Goal: Information Seeking & Learning: Learn about a topic

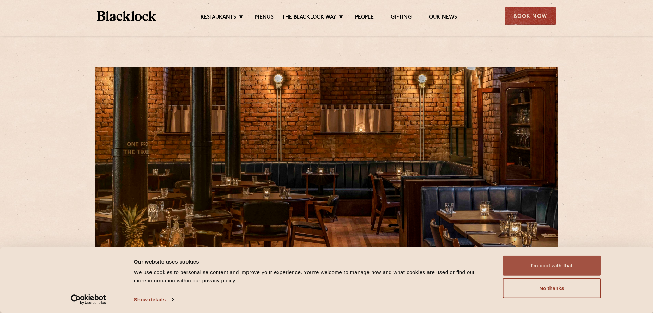
click at [545, 261] on button "I'm cool with that" at bounding box center [552, 265] width 98 height 20
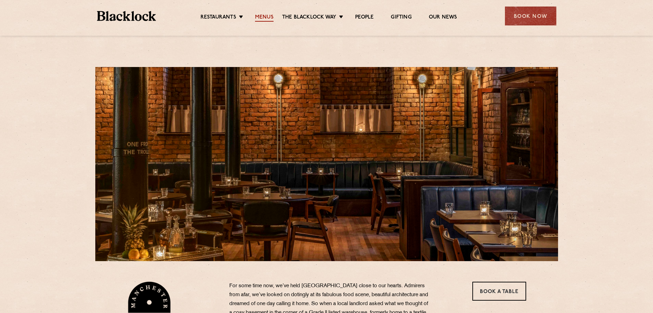
click at [267, 17] on link "Menus" at bounding box center [264, 18] width 19 height 8
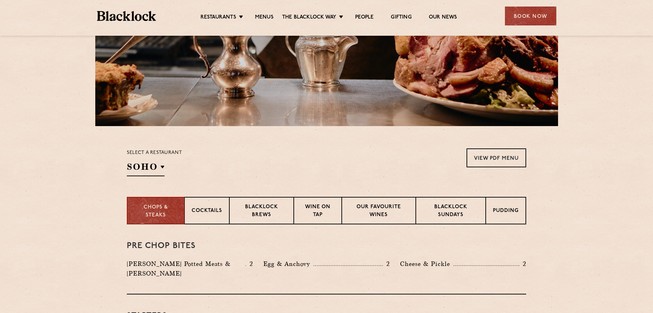
scroll to position [135, 0]
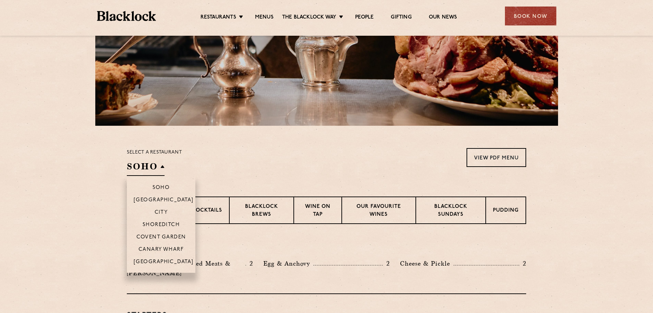
click at [151, 160] on h2 "SOHO" at bounding box center [146, 167] width 38 height 15
click at [158, 259] on p "[GEOGRAPHIC_DATA]" at bounding box center [164, 262] width 60 height 7
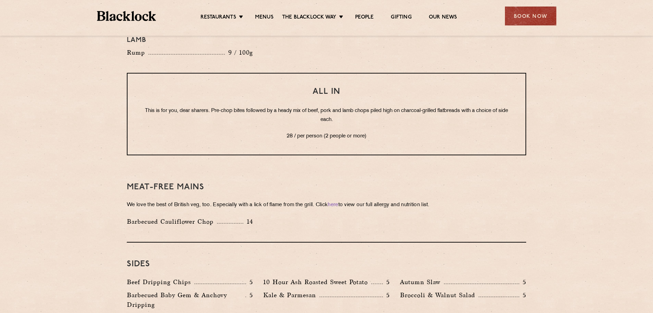
scroll to position [826, 0]
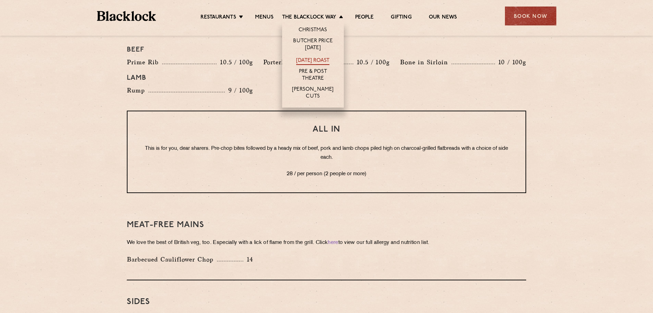
click at [308, 59] on link "[DATE] Roast" at bounding box center [312, 61] width 33 height 8
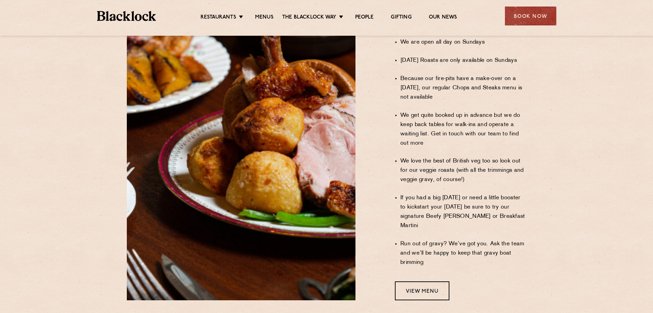
scroll to position [503, 0]
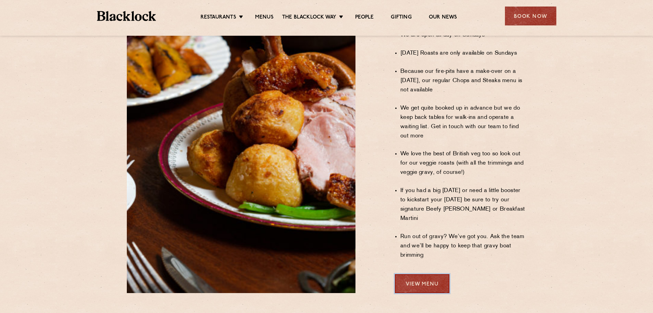
click at [410, 274] on link "View Menu" at bounding box center [422, 283] width 55 height 19
